Goal: Transaction & Acquisition: Book appointment/travel/reservation

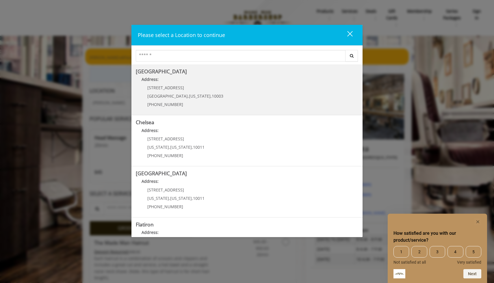
click at [163, 87] on span "60 E 8th St" at bounding box center [165, 87] width 37 height 5
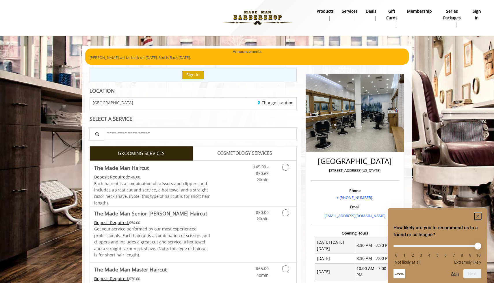
click at [477, 214] on rect "Hide survey" at bounding box center [477, 216] width 7 height 7
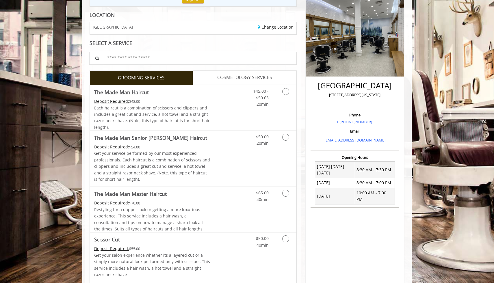
scroll to position [6, 0]
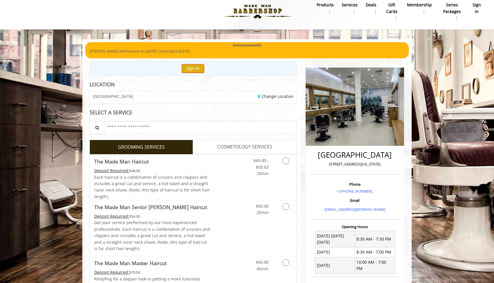
click at [194, 68] on button "Sign In" at bounding box center [193, 68] width 22 height 8
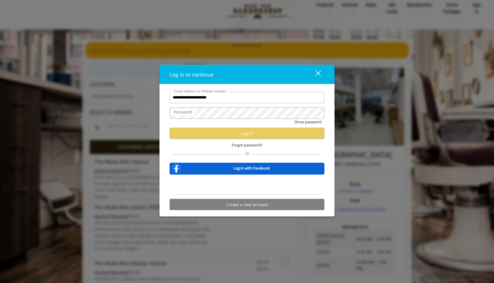
type input "**********"
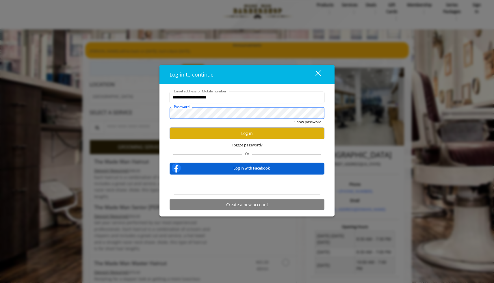
click at [294, 119] on button "Show password" at bounding box center [307, 122] width 27 height 6
click at [218, 139] on div "Forgot password?" at bounding box center [246, 145] width 155 height 12
click at [218, 137] on button "Log in" at bounding box center [246, 133] width 155 height 11
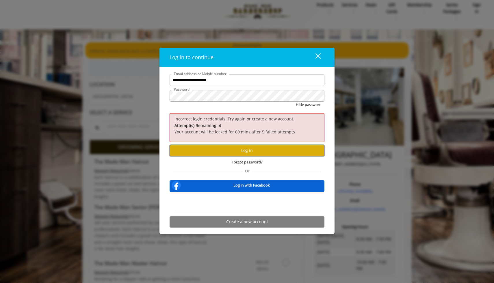
click at [214, 147] on button "Log in" at bounding box center [246, 150] width 155 height 11
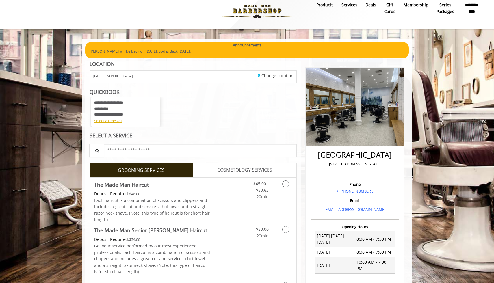
click at [113, 102] on b "**********" at bounding box center [108, 103] width 29 height 4
click at [104, 119] on div "Select a timeslot" at bounding box center [125, 121] width 63 height 6
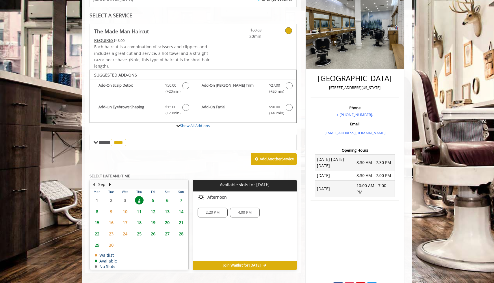
scroll to position [103, 0]
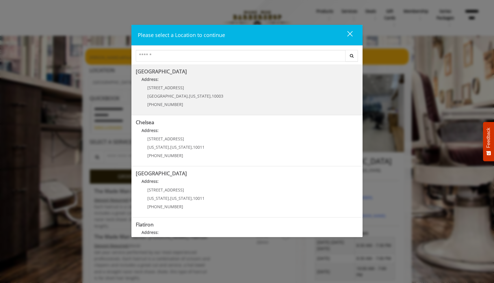
click at [158, 84] on Village "Address:" at bounding box center [247, 80] width 222 height 9
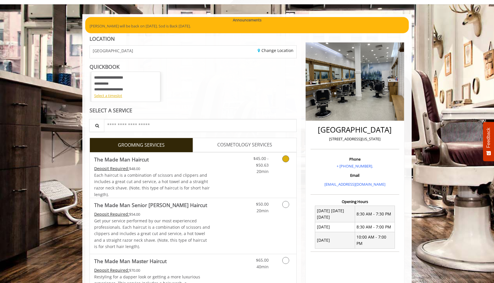
scroll to position [33, 0]
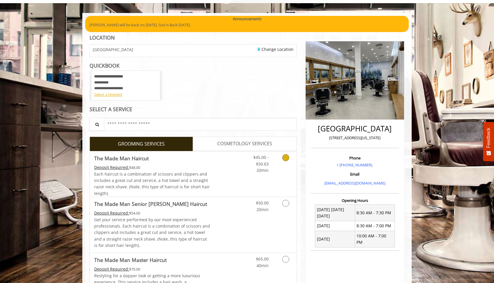
click at [140, 158] on Haircut "The Made Man Haircut" at bounding box center [121, 158] width 55 height 8
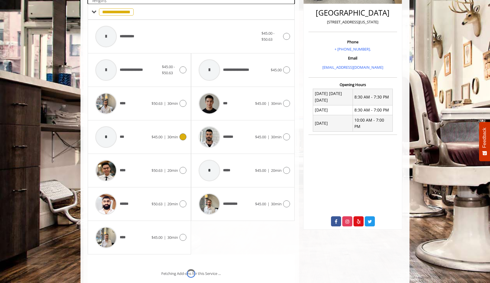
scroll to position [152, 0]
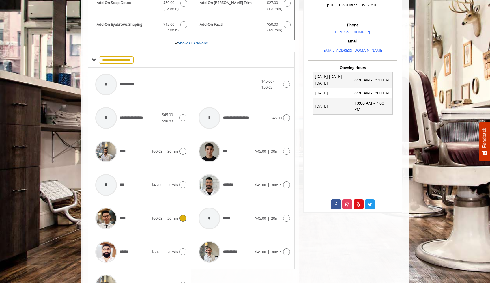
click at [159, 213] on div "**** $50.63 | 20min" at bounding box center [139, 218] width 94 height 27
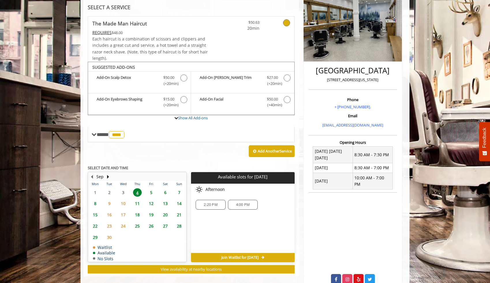
scroll to position [103, 0]
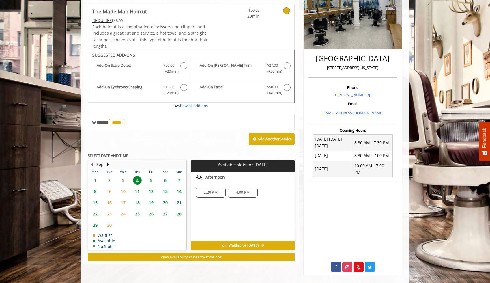
click at [151, 179] on span "5" at bounding box center [151, 180] width 9 height 8
click at [140, 180] on span "4" at bounding box center [137, 180] width 9 height 8
click at [153, 180] on span "5" at bounding box center [151, 180] width 9 height 8
click at [165, 178] on span "6" at bounding box center [165, 180] width 9 height 8
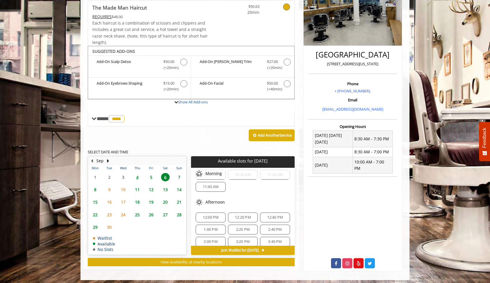
scroll to position [0, 0]
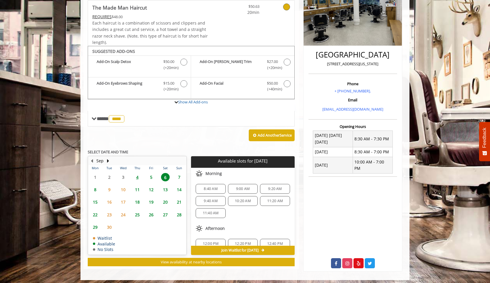
click at [206, 143] on div "Add Another Service" at bounding box center [191, 135] width 207 height 18
